Goal: Task Accomplishment & Management: Manage account settings

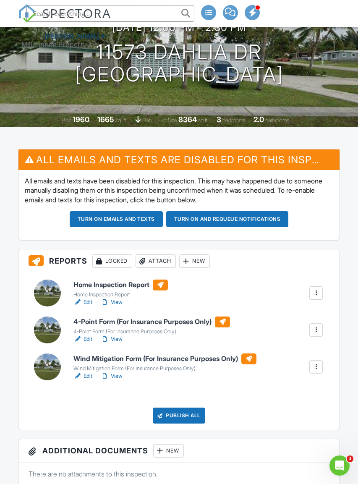
scroll to position [114, 0]
click at [159, 258] on div "Attach" at bounding box center [155, 261] width 40 height 13
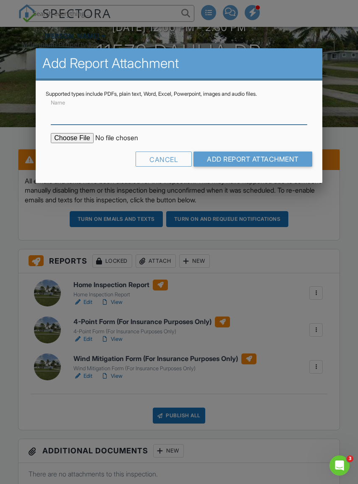
click at [80, 122] on input "Name" at bounding box center [179, 114] width 256 height 21
type input "BuildFax Report"
click at [65, 138] on input "file" at bounding box center [122, 138] width 143 height 10
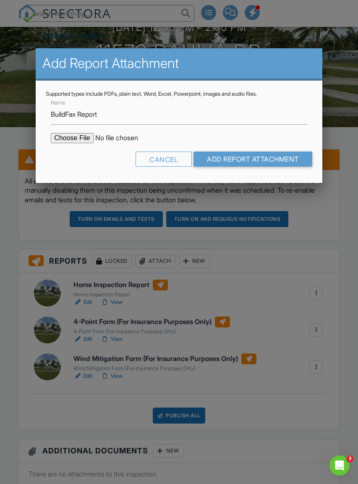
type input "C:\fakepath\BuildFaxReport_20250828094905197951-XCSDE7-766214767.pdf"
click at [274, 158] on input "Add Report Attachment" at bounding box center [252, 158] width 119 height 15
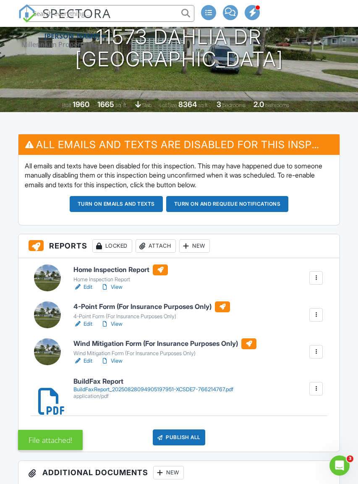
scroll to position [131, 0]
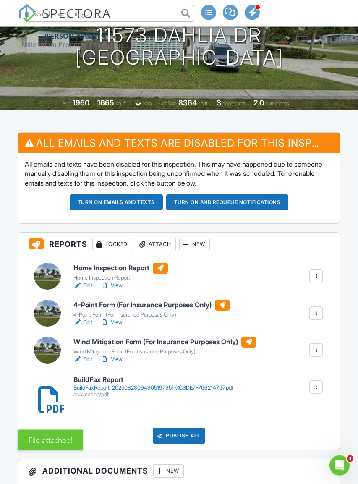
click at [177, 389] on div "BuildFaxReport_20250828094905197951-XCSDE7-766214767.pdf" at bounding box center [153, 387] width 160 height 7
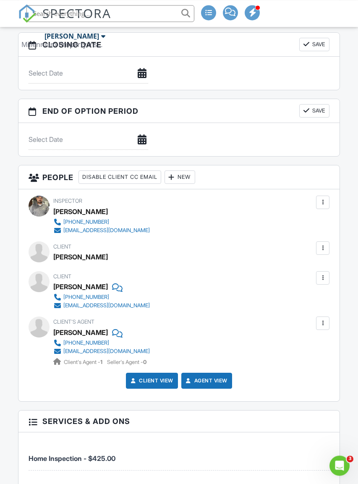
scroll to position [953, 0]
click at [322, 282] on div at bounding box center [322, 277] width 8 height 8
click at [299, 312] on li "Edit" at bounding box center [302, 303] width 43 height 21
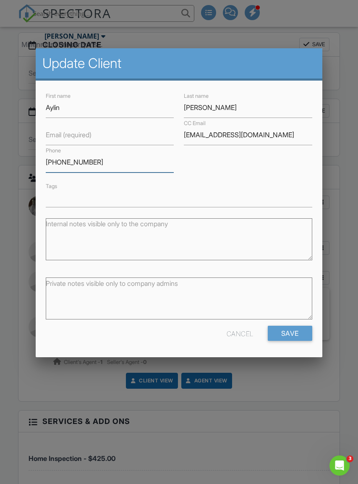
click at [92, 165] on input "[PHONE_NUMBER]" at bounding box center [110, 162] width 128 height 21
type input "[PHONE_NUMBER]"
click at [286, 330] on input "Save" at bounding box center [290, 332] width 44 height 15
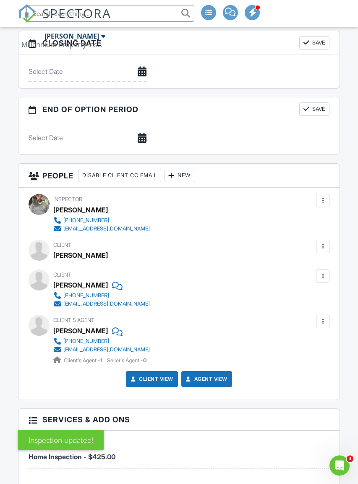
scroll to position [1052, 0]
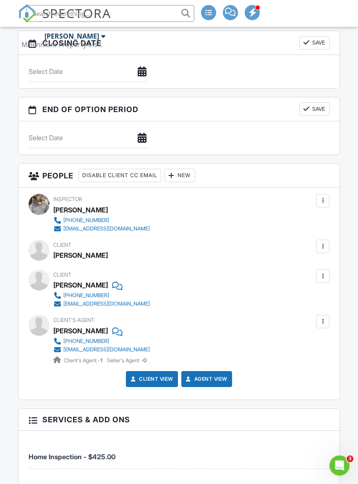
click at [321, 250] on div at bounding box center [322, 246] width 8 height 8
click at [302, 277] on li "Edit" at bounding box center [302, 271] width 43 height 21
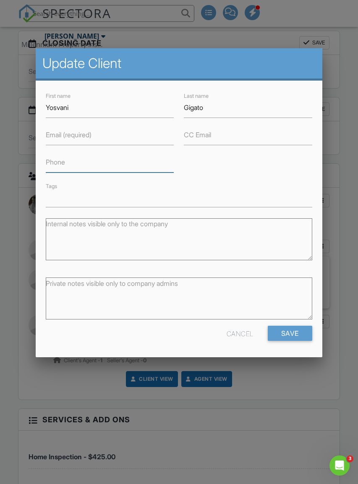
click at [67, 167] on input "Phone" at bounding box center [110, 162] width 128 height 21
type input "[PHONE_NUMBER]"
click at [293, 334] on input "Save" at bounding box center [290, 332] width 44 height 15
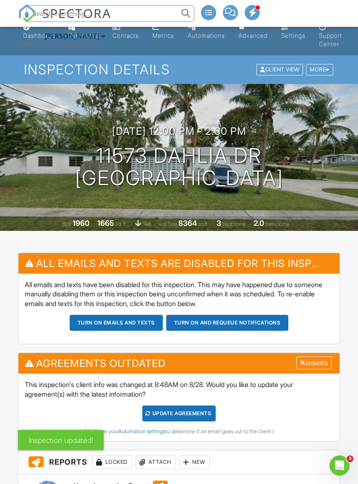
scroll to position [191, 0]
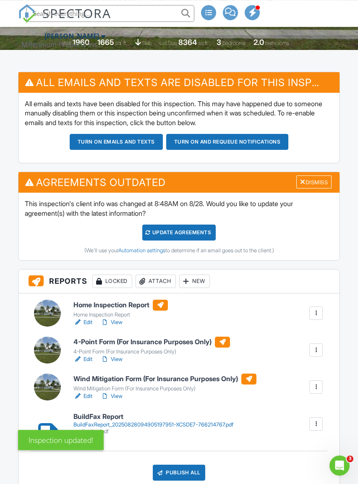
click at [194, 224] on div "Update Agreements" at bounding box center [178, 232] width 73 height 16
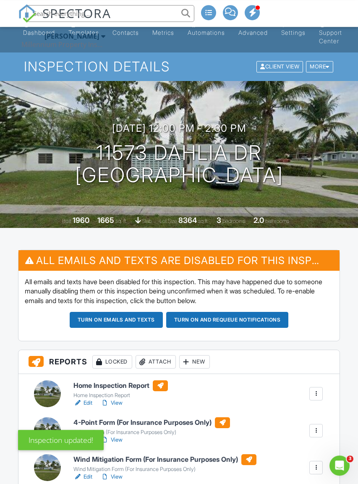
click at [257, 320] on button "Turn on and Requeue Notifications" at bounding box center [227, 320] width 122 height 16
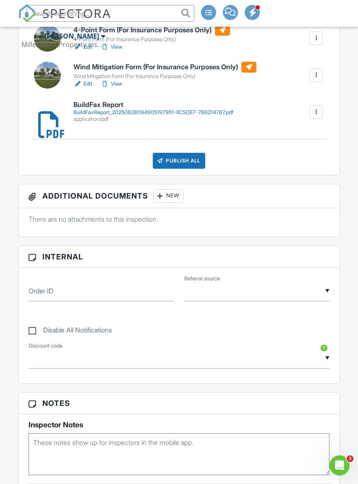
click at [35, 328] on label "Disable All Notifications" at bounding box center [70, 331] width 83 height 10
click at [34, 328] on input "Disable All Notifications" at bounding box center [31, 325] width 5 height 5
checkbox input "true"
